Goal: Information Seeking & Learning: Learn about a topic

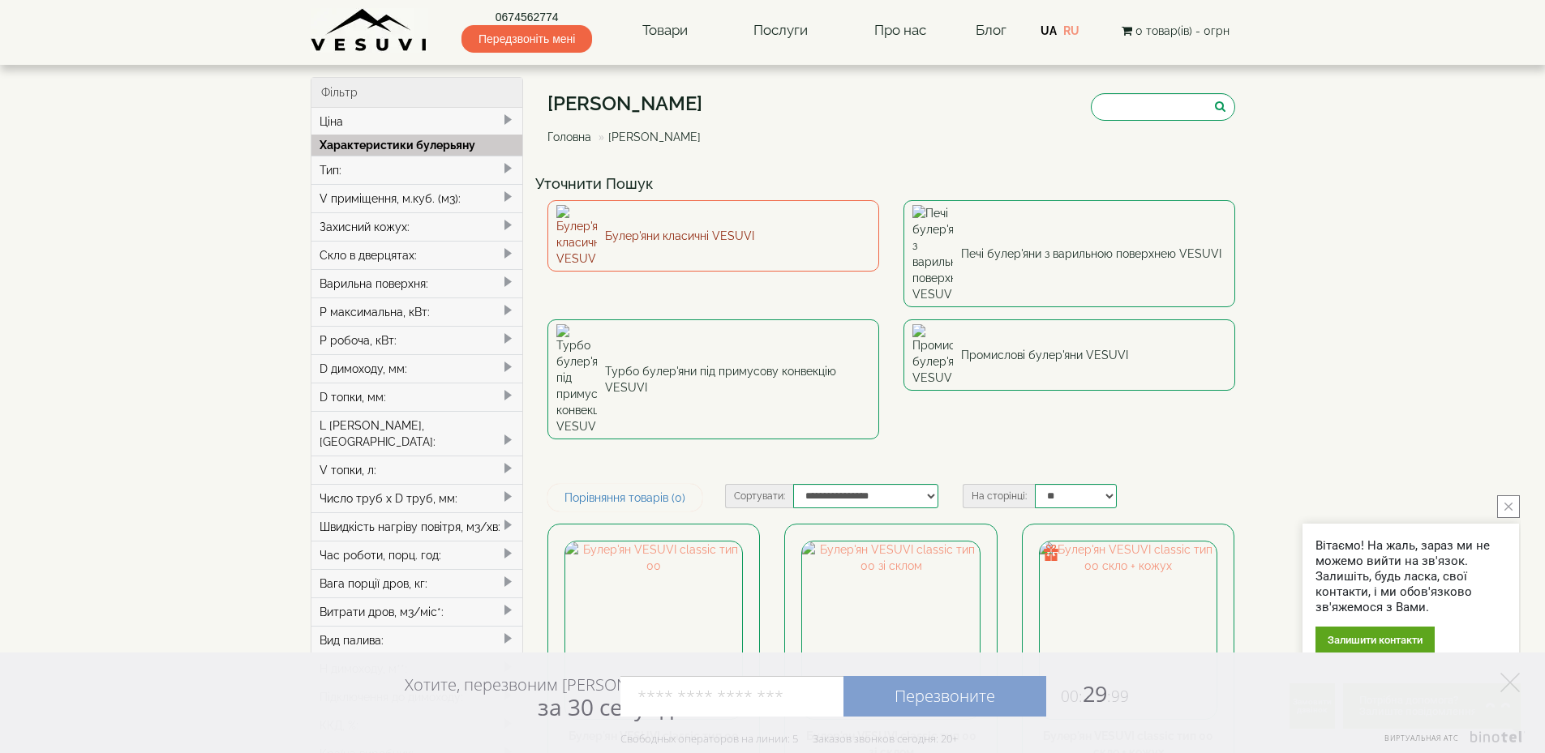
click at [666, 222] on link "Булер'яни класичні VESUVI" at bounding box center [713, 235] width 332 height 71
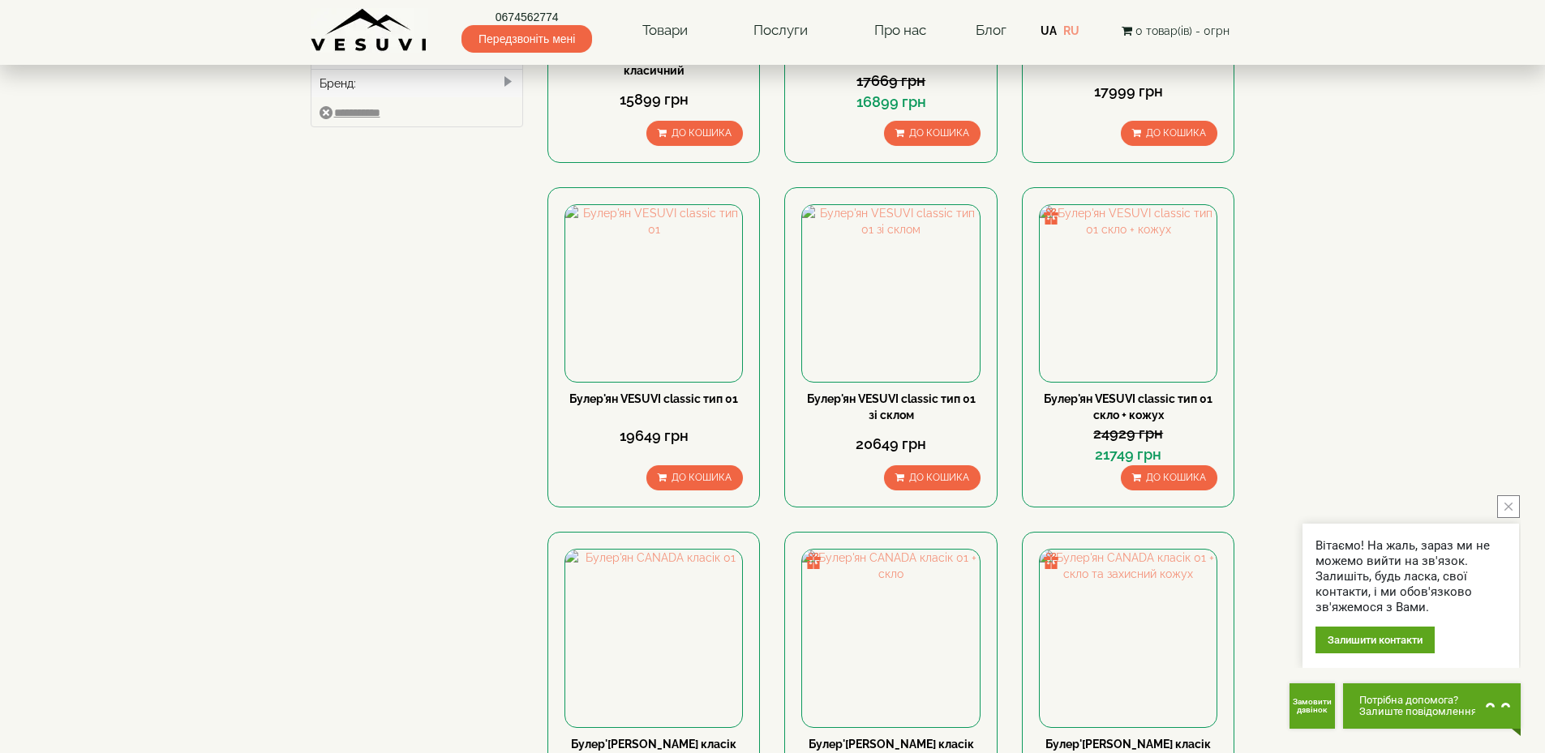
scroll to position [649, 0]
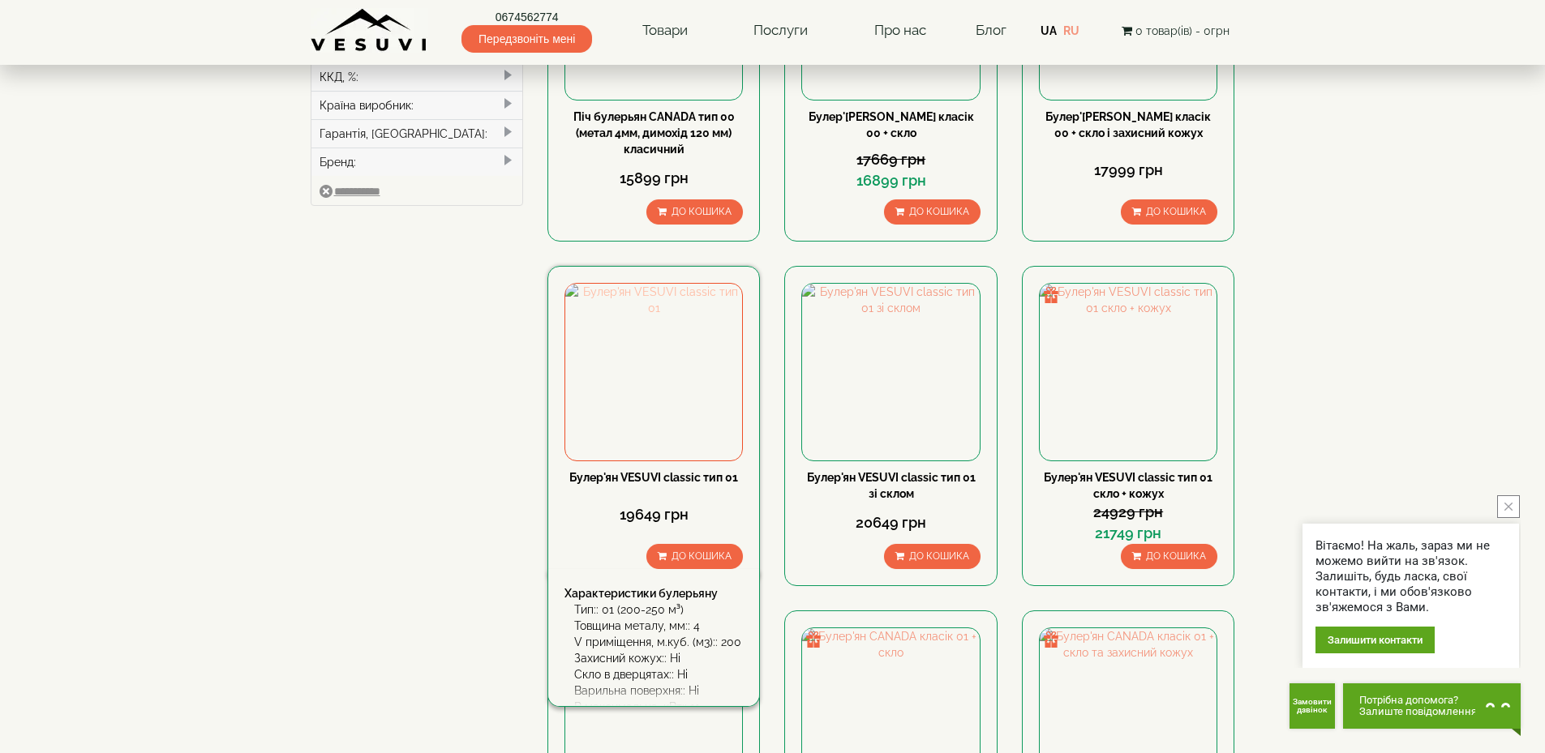
click at [651, 393] on img at bounding box center [653, 372] width 177 height 177
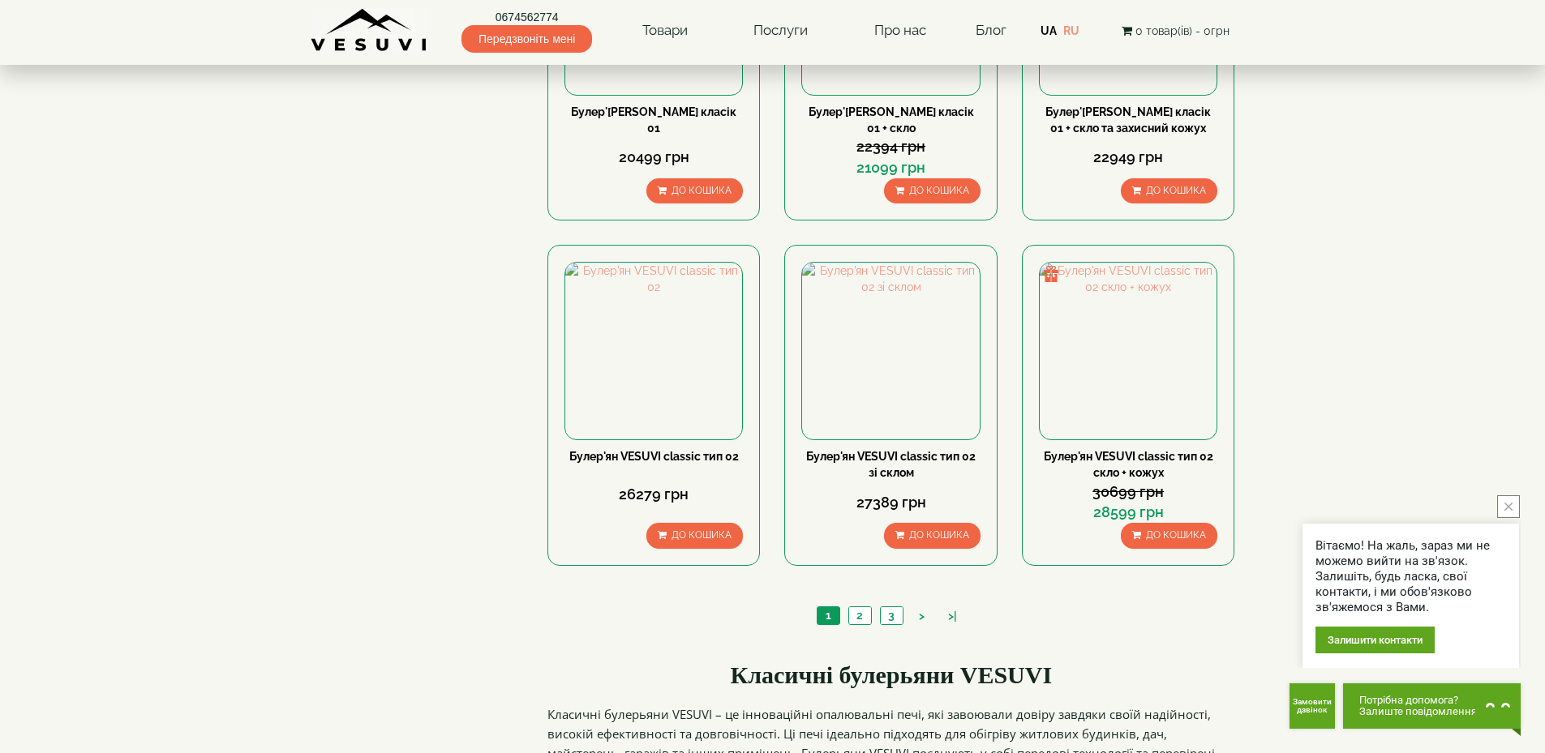
scroll to position [1378, 0]
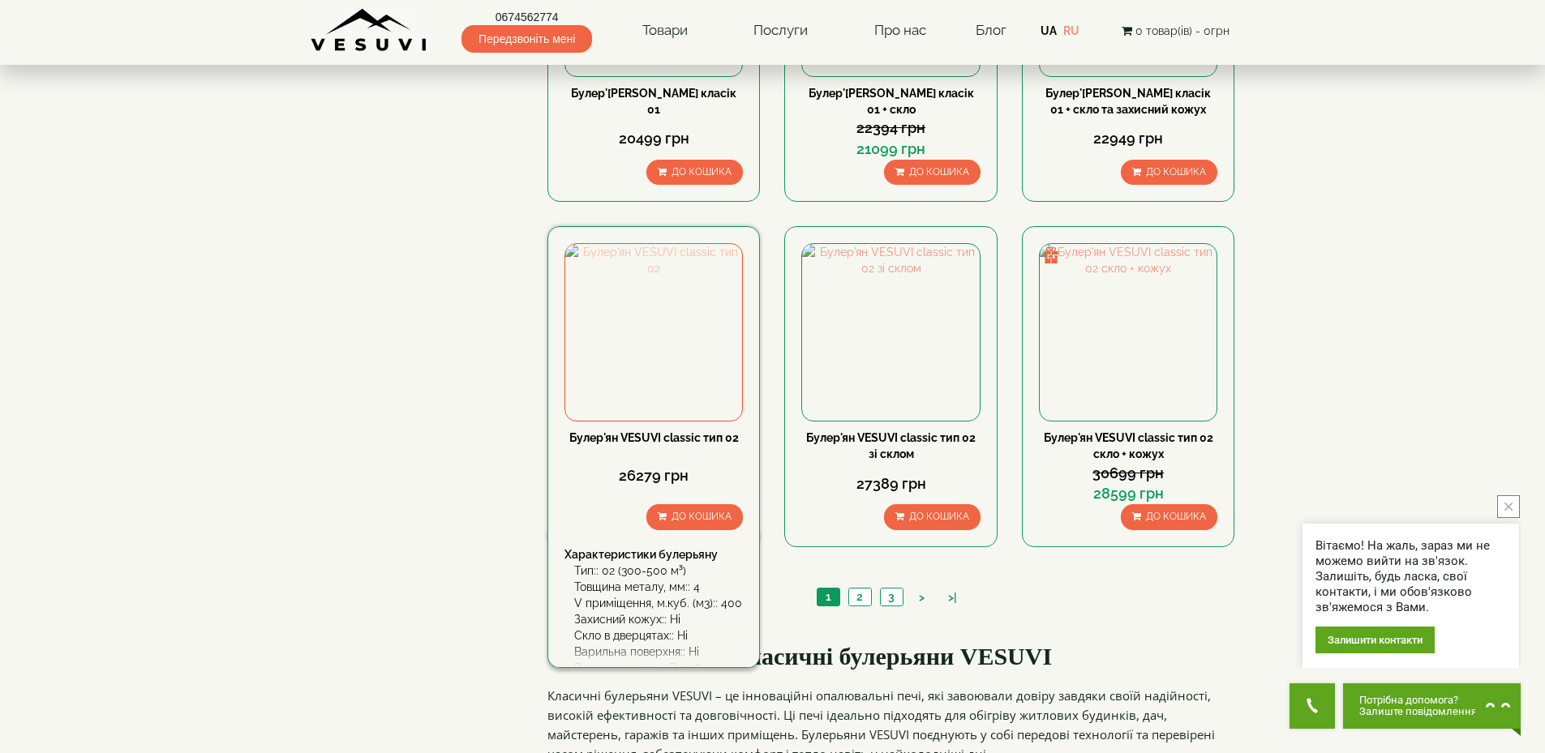
click at [692, 353] on img at bounding box center [653, 332] width 177 height 177
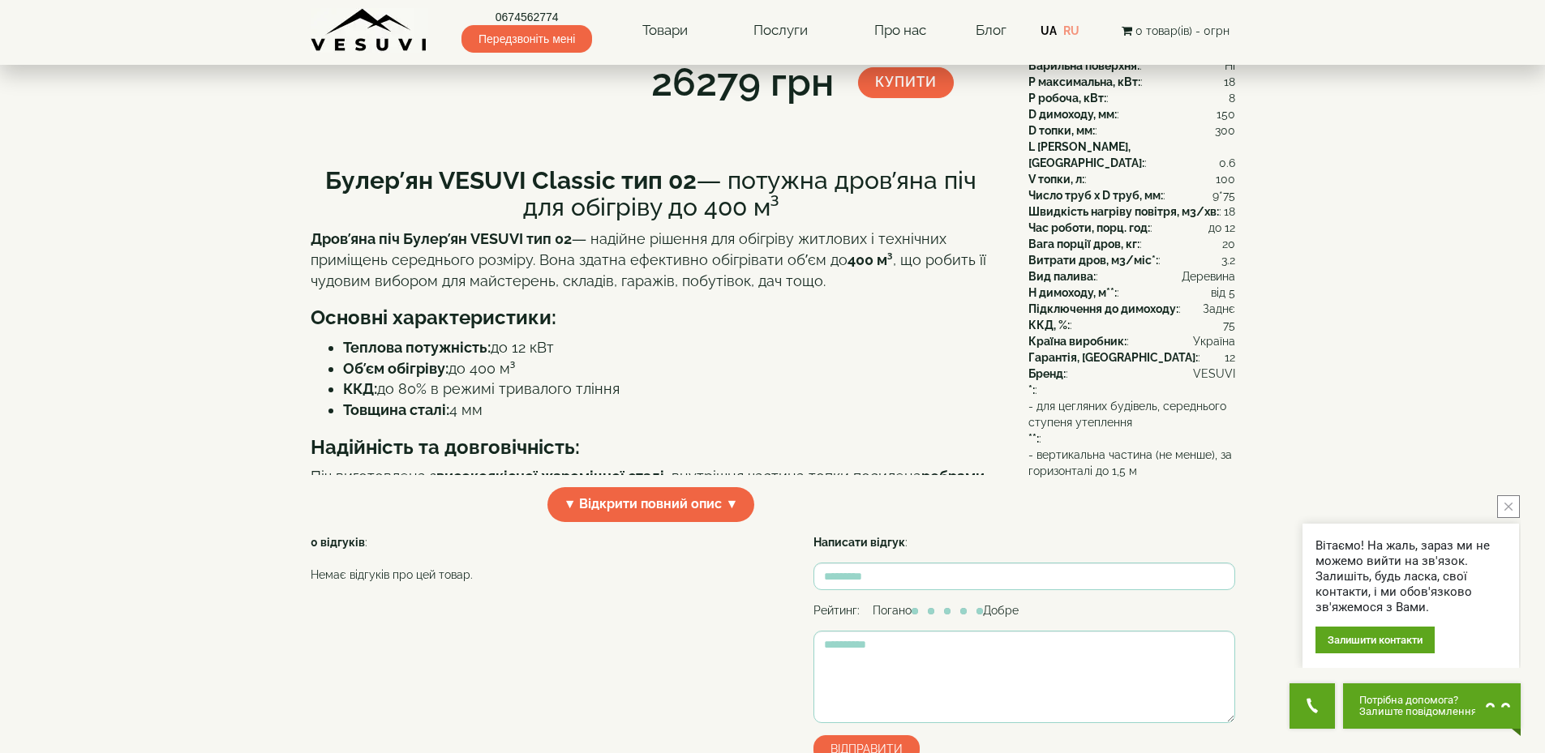
scroll to position [405, 0]
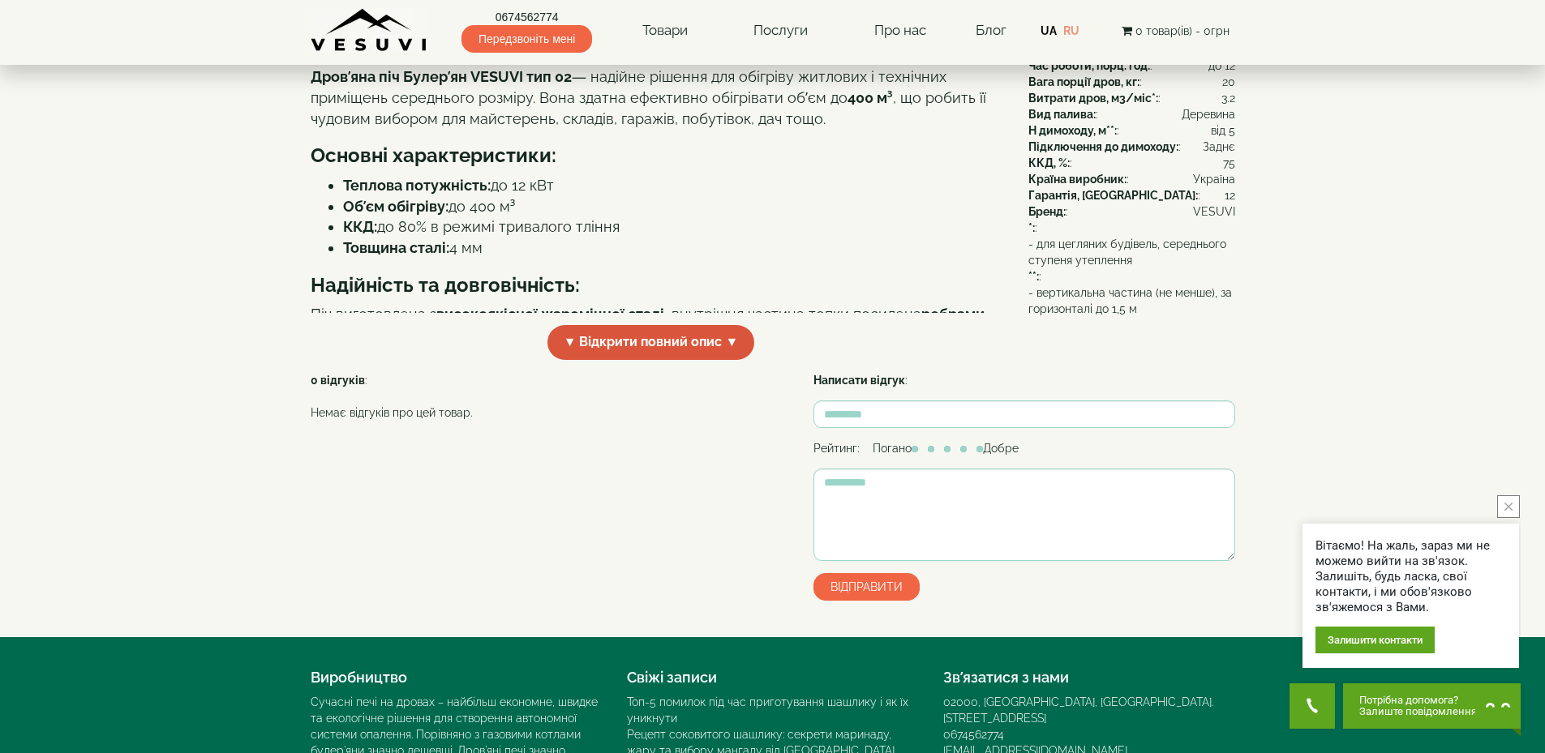
click at [615, 360] on span "▼ Відкрити повний опис ▼" at bounding box center [651, 342] width 208 height 35
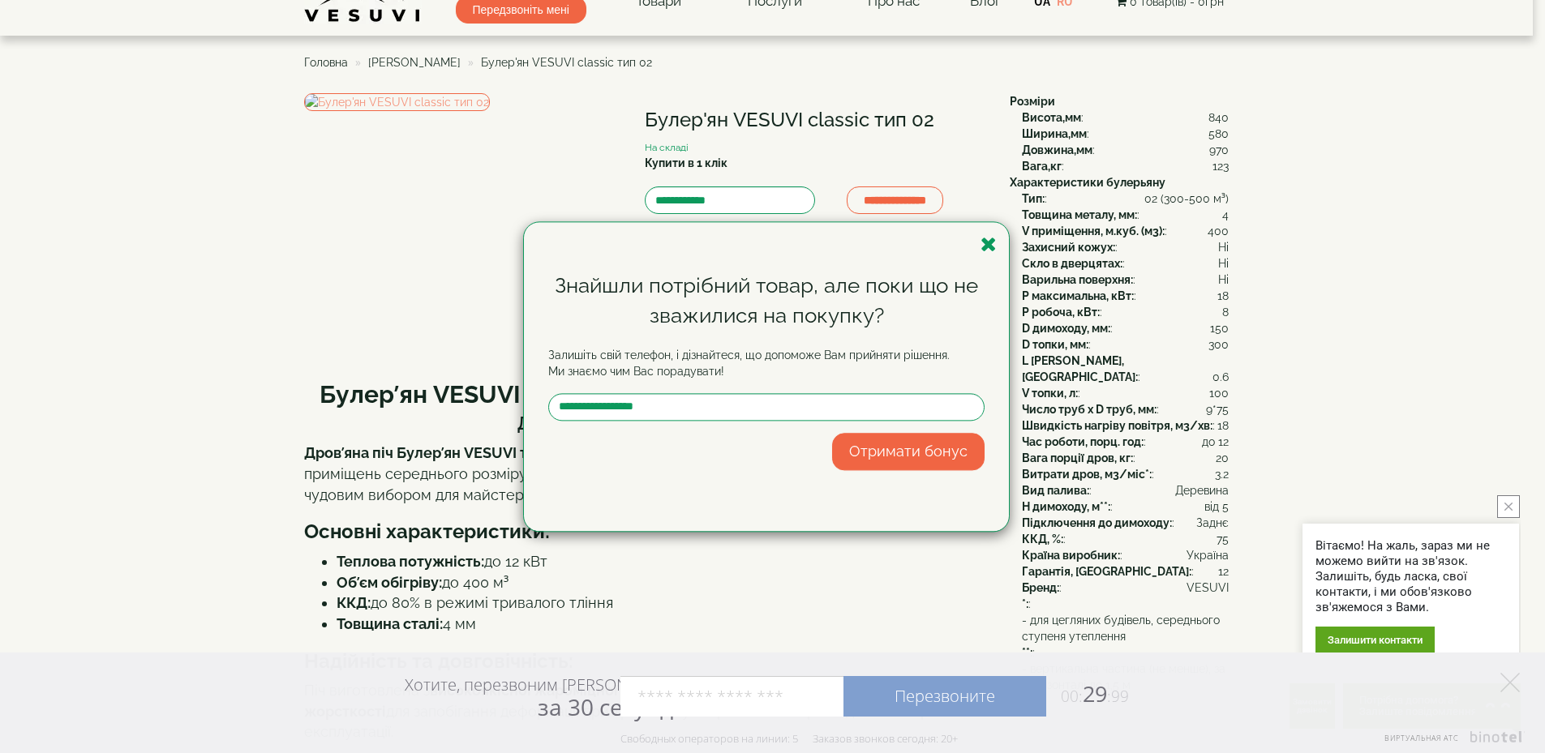
scroll to position [0, 0]
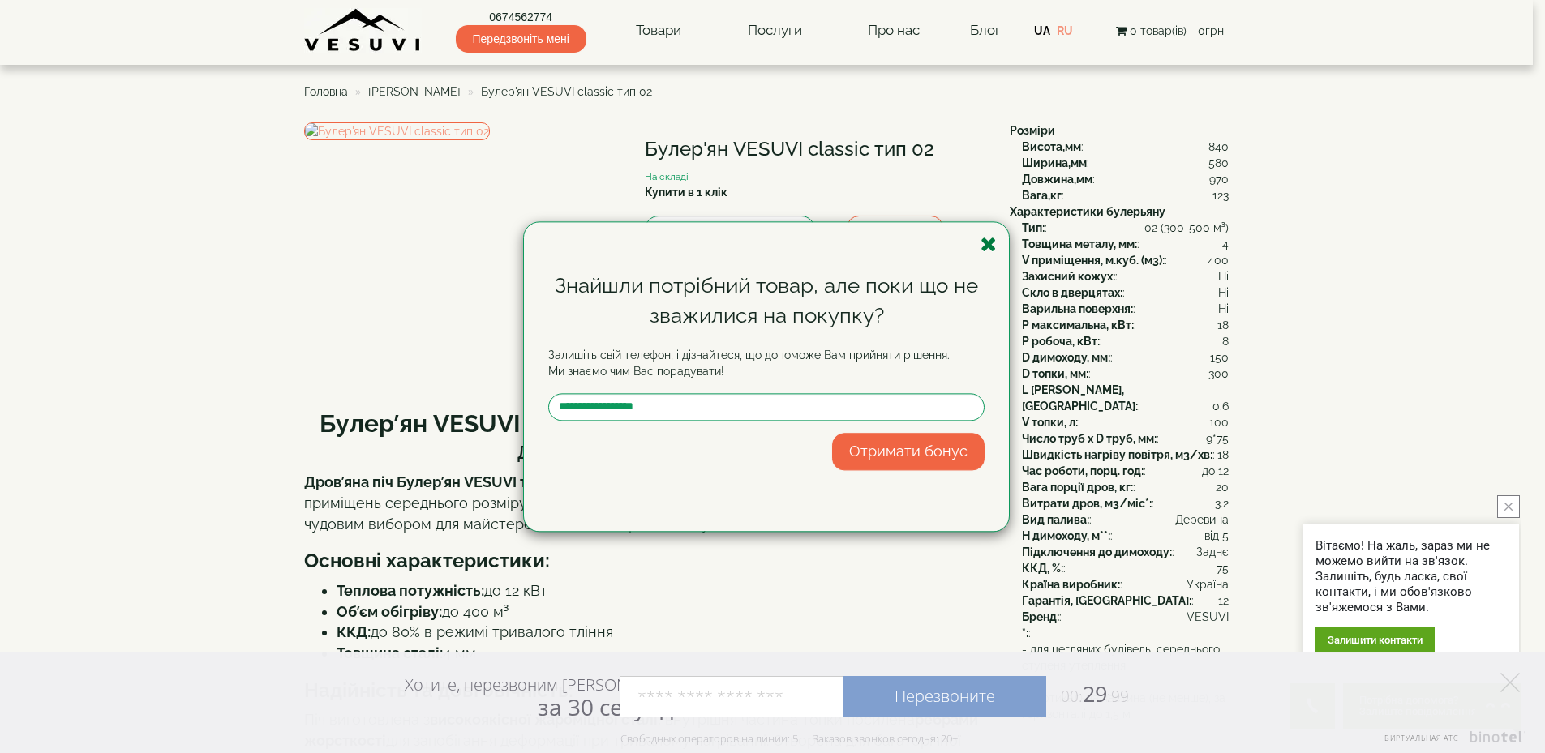
click at [986, 247] on icon "button" at bounding box center [988, 244] width 16 height 20
